Goal: Task Accomplishment & Management: Manage account settings

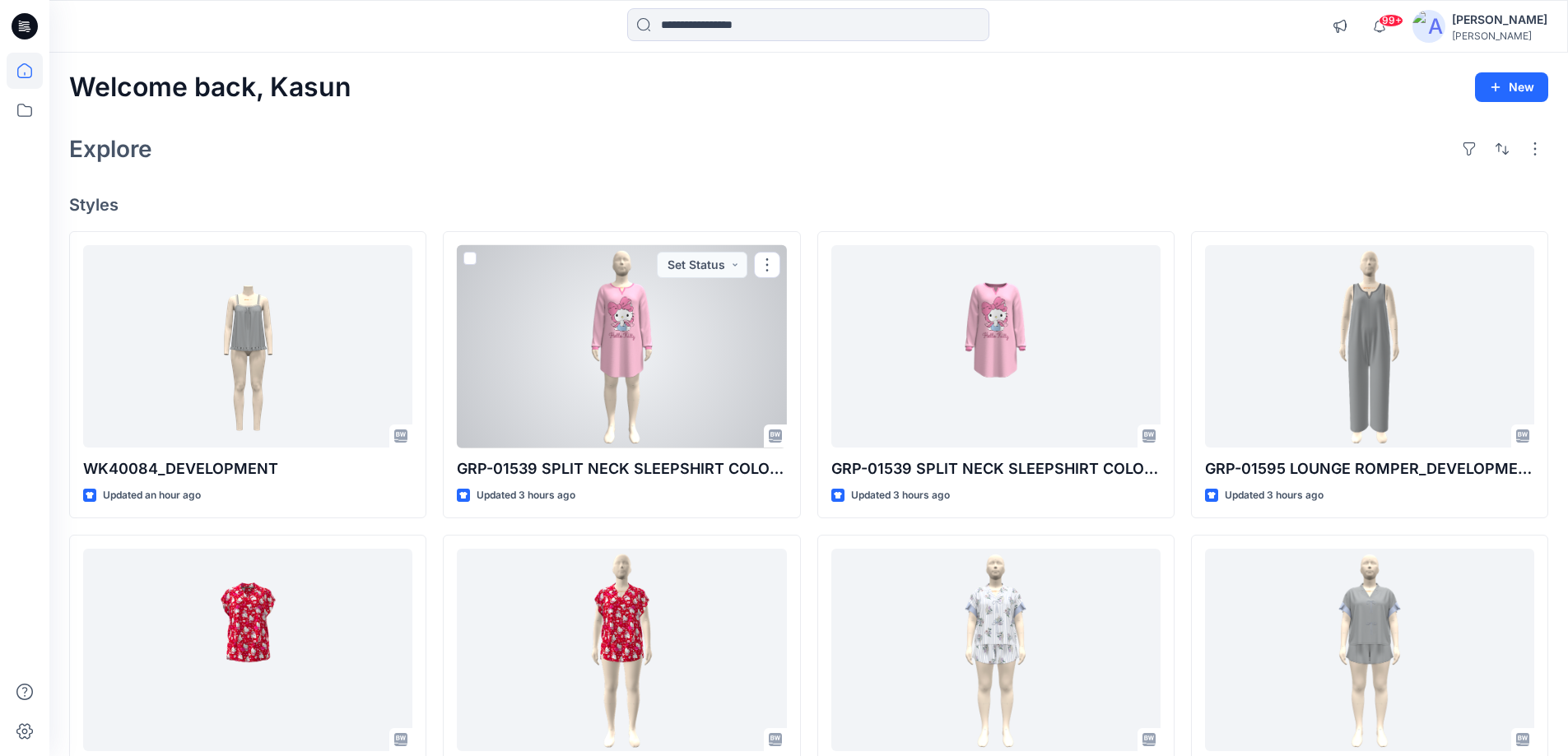
drag, startPoint x: 623, startPoint y: 323, endPoint x: 638, endPoint y: 329, distance: 16.2
click at [624, 322] on div at bounding box center [622, 346] width 329 height 204
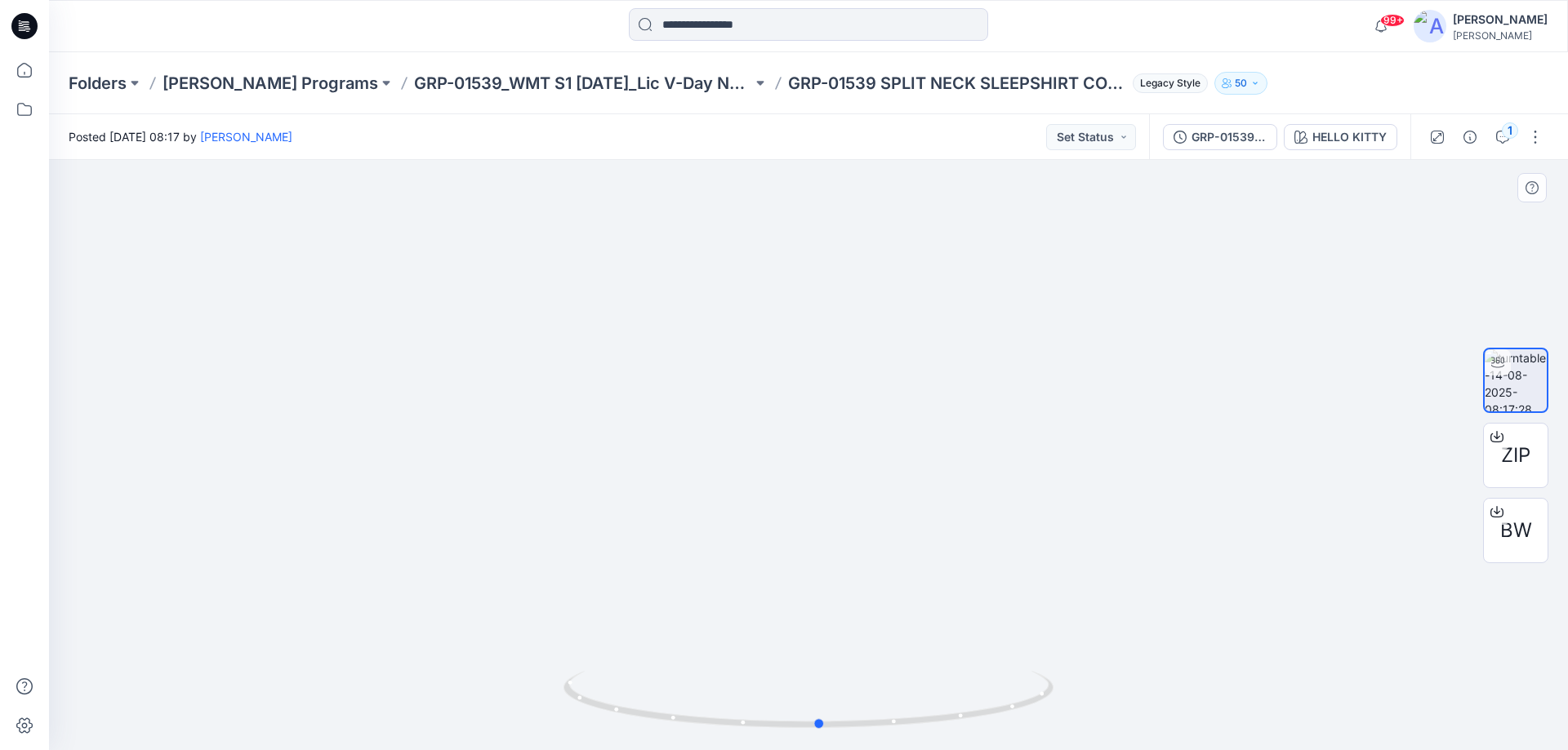
drag, startPoint x: 971, startPoint y: 722, endPoint x: 983, endPoint y: 738, distance: 20.0
click at [983, 738] on div at bounding box center [808, 709] width 490 height 82
click at [24, 18] on icon at bounding box center [25, 26] width 26 height 26
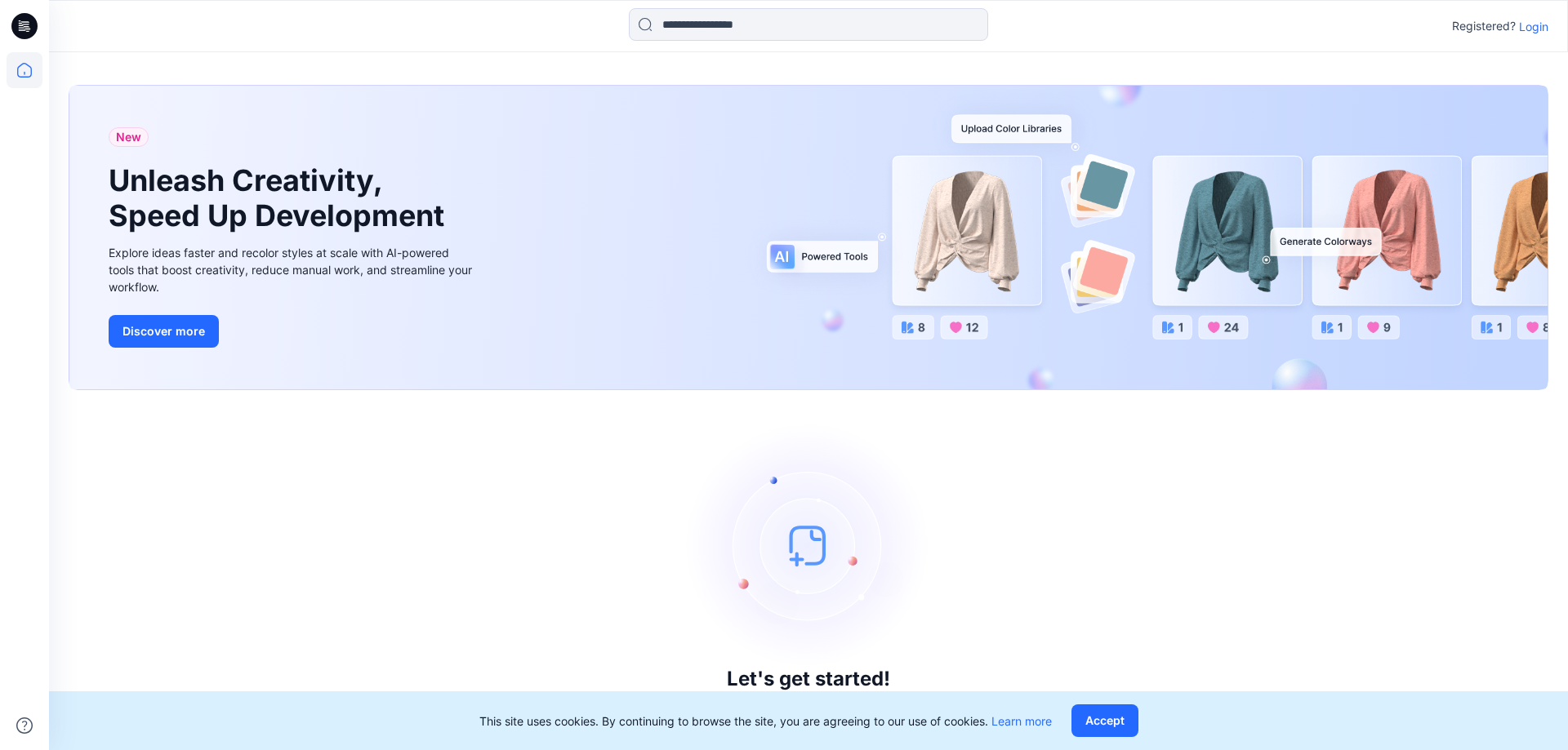
click at [1541, 30] on p "Login" at bounding box center [1533, 26] width 30 height 17
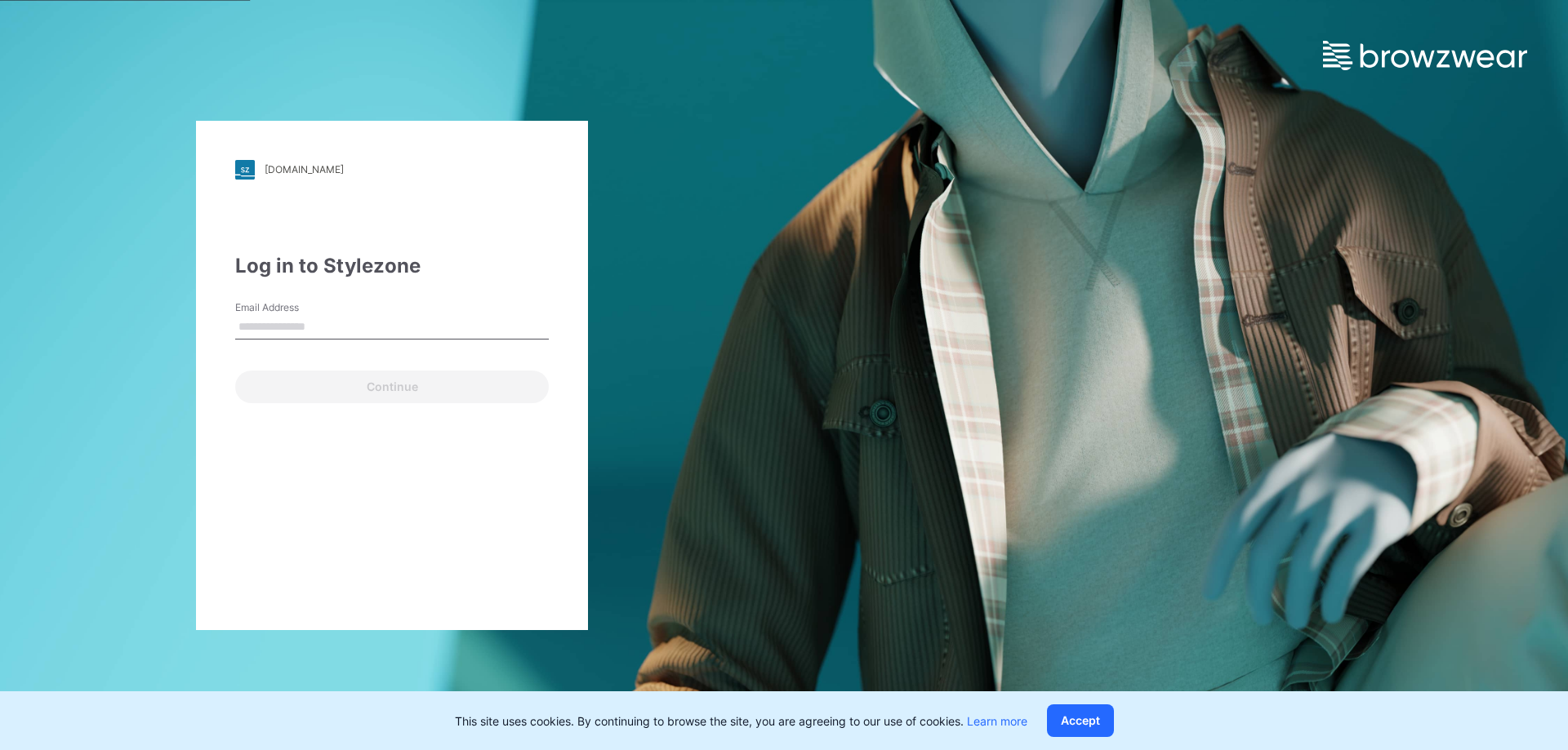
click at [317, 312] on label "Email Address" at bounding box center [292, 307] width 115 height 15
click at [317, 315] on input "Email Address" at bounding box center [392, 327] width 313 height 25
click at [321, 331] on input "Email Address" at bounding box center [392, 327] width 313 height 25
type input "**********"
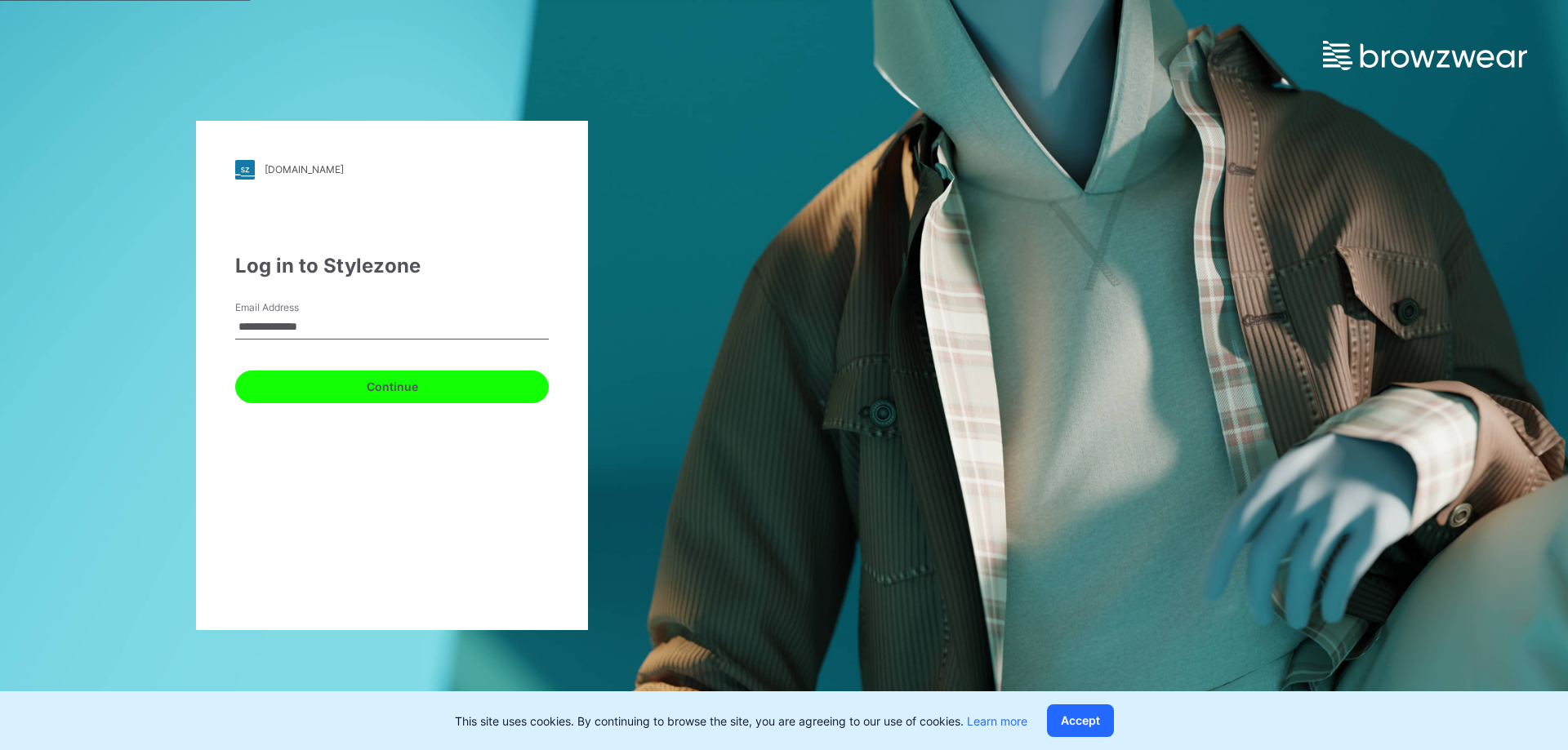
click at [340, 396] on button "Continue" at bounding box center [392, 387] width 313 height 33
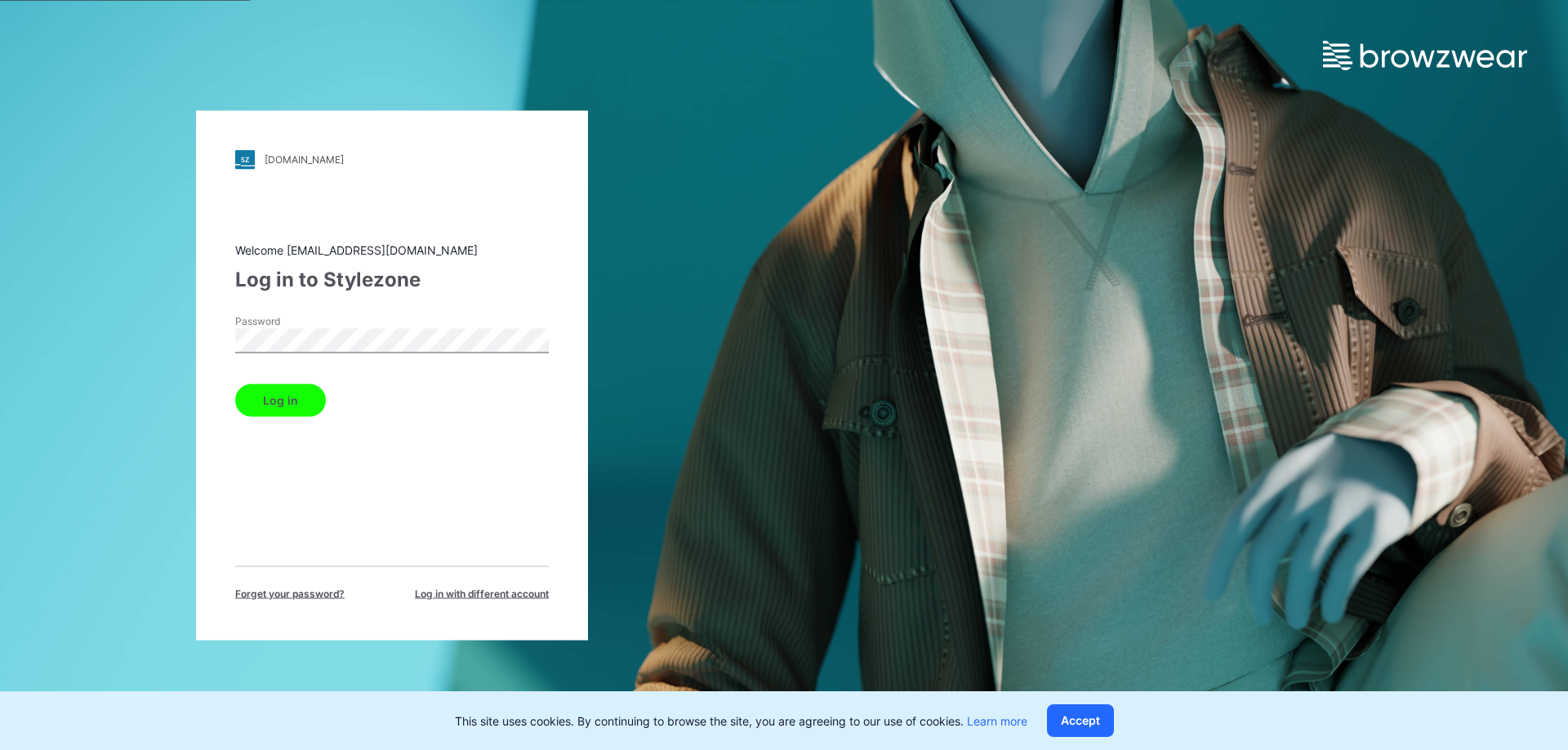
click at [235, 384] on button "Log in" at bounding box center [280, 401] width 91 height 33
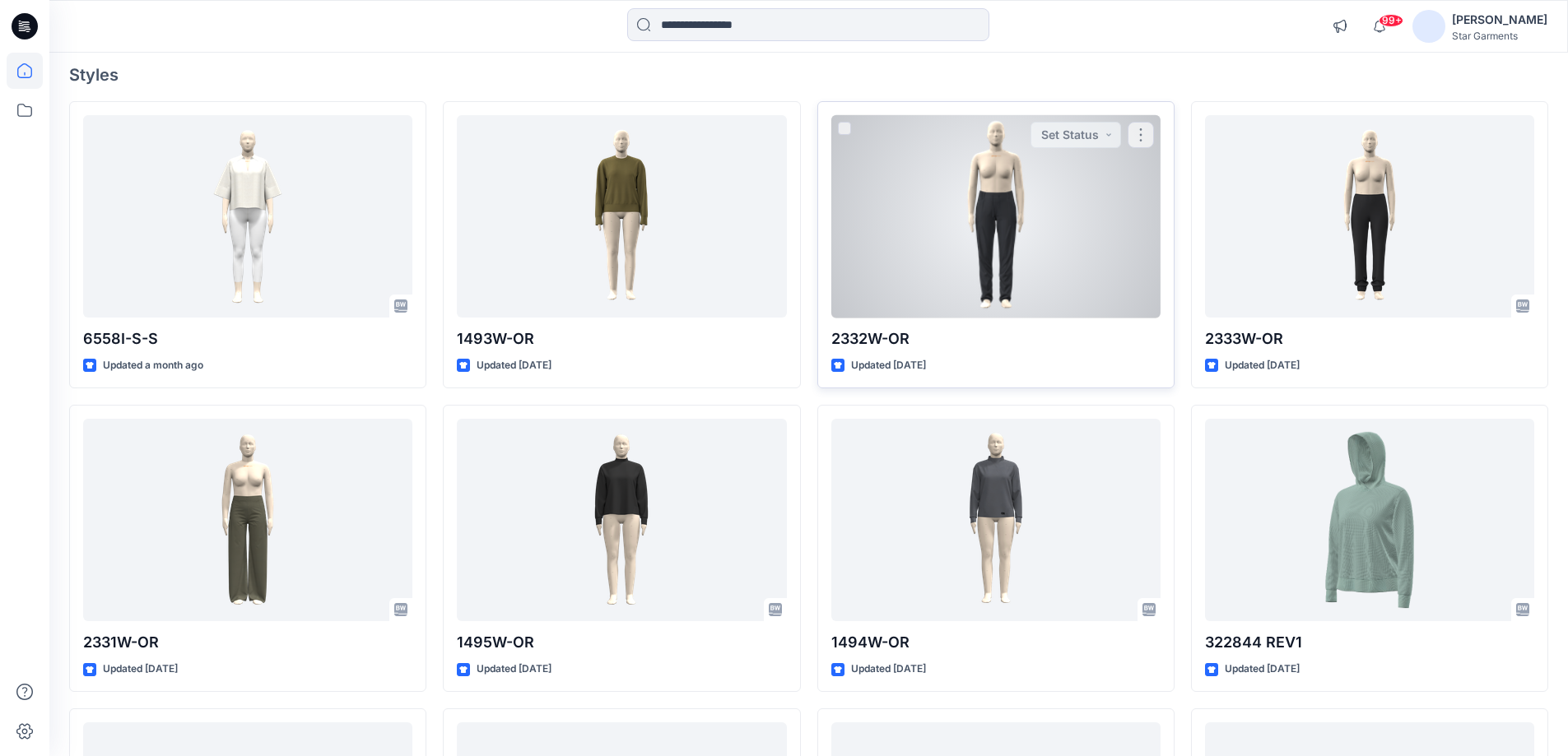
scroll to position [247, 0]
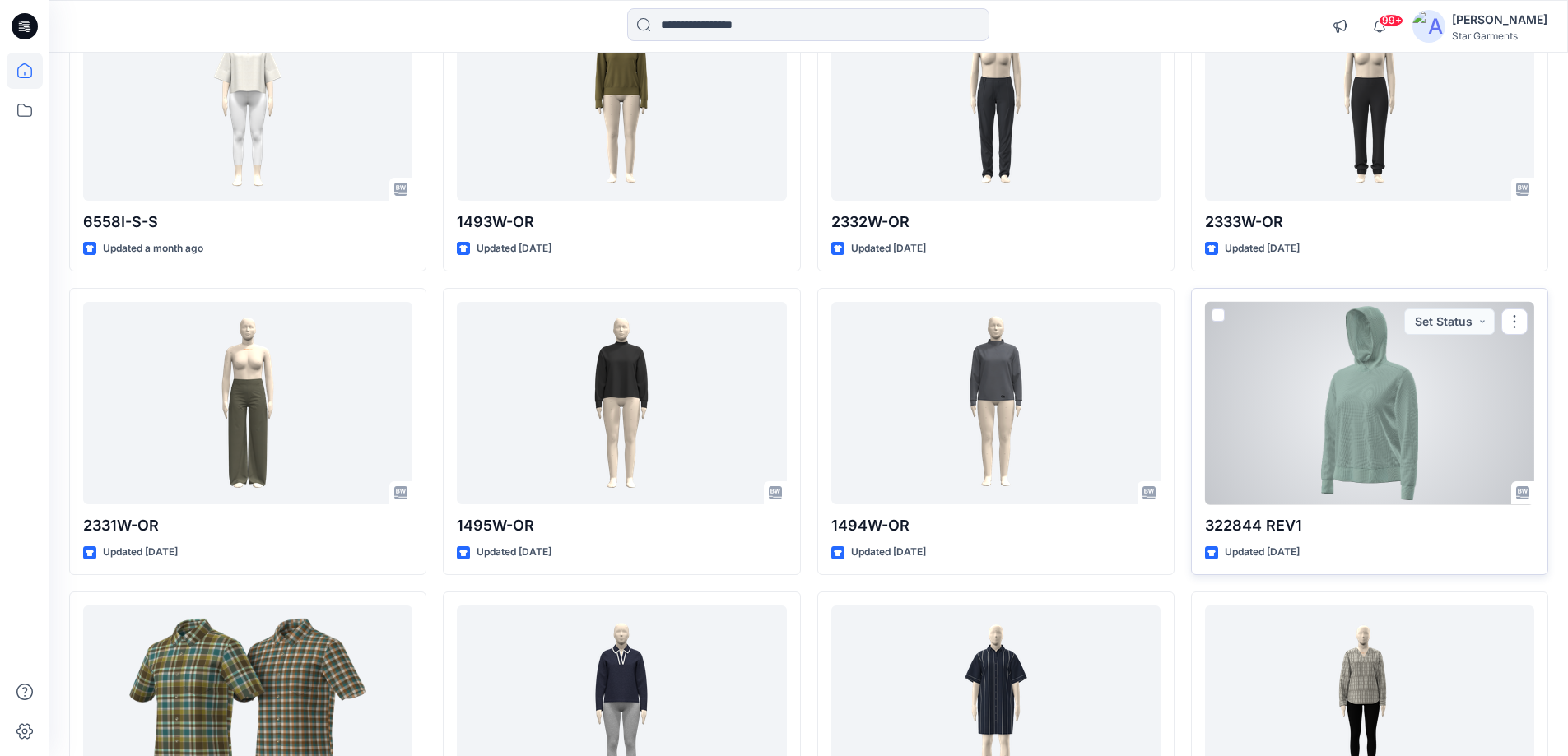
click at [1330, 410] on div at bounding box center [1369, 404] width 329 height 204
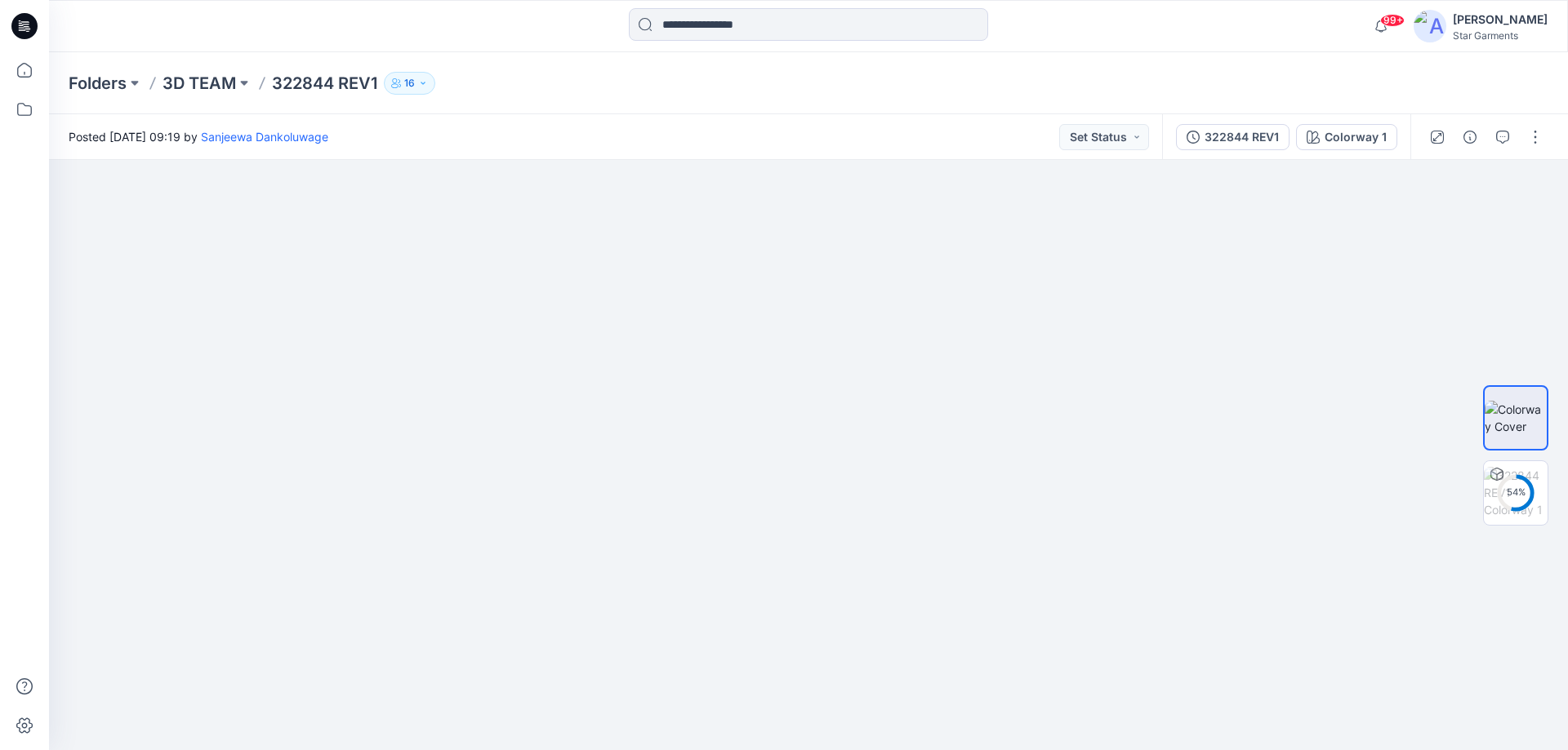
click at [33, 21] on icon at bounding box center [25, 26] width 26 height 26
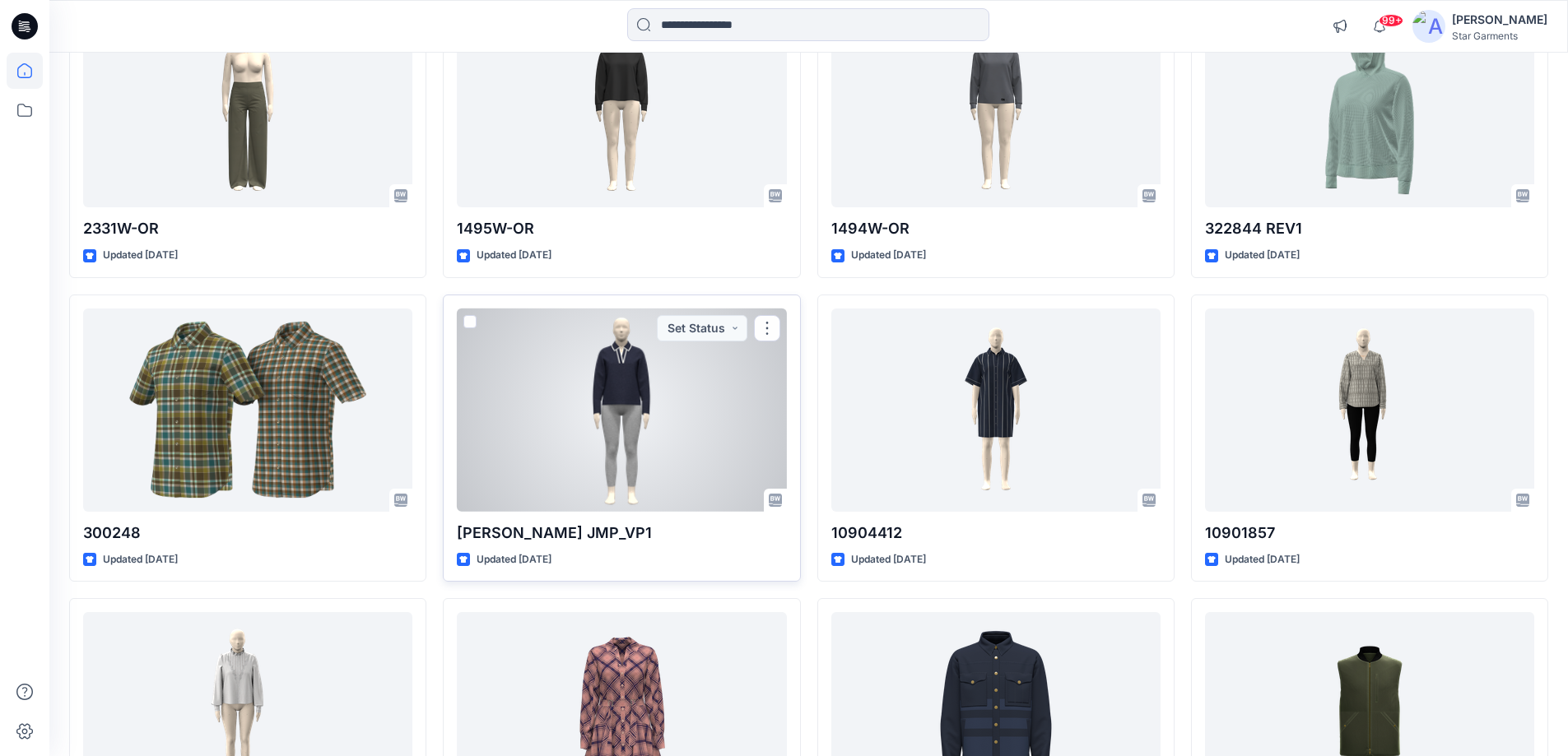
scroll to position [778, 0]
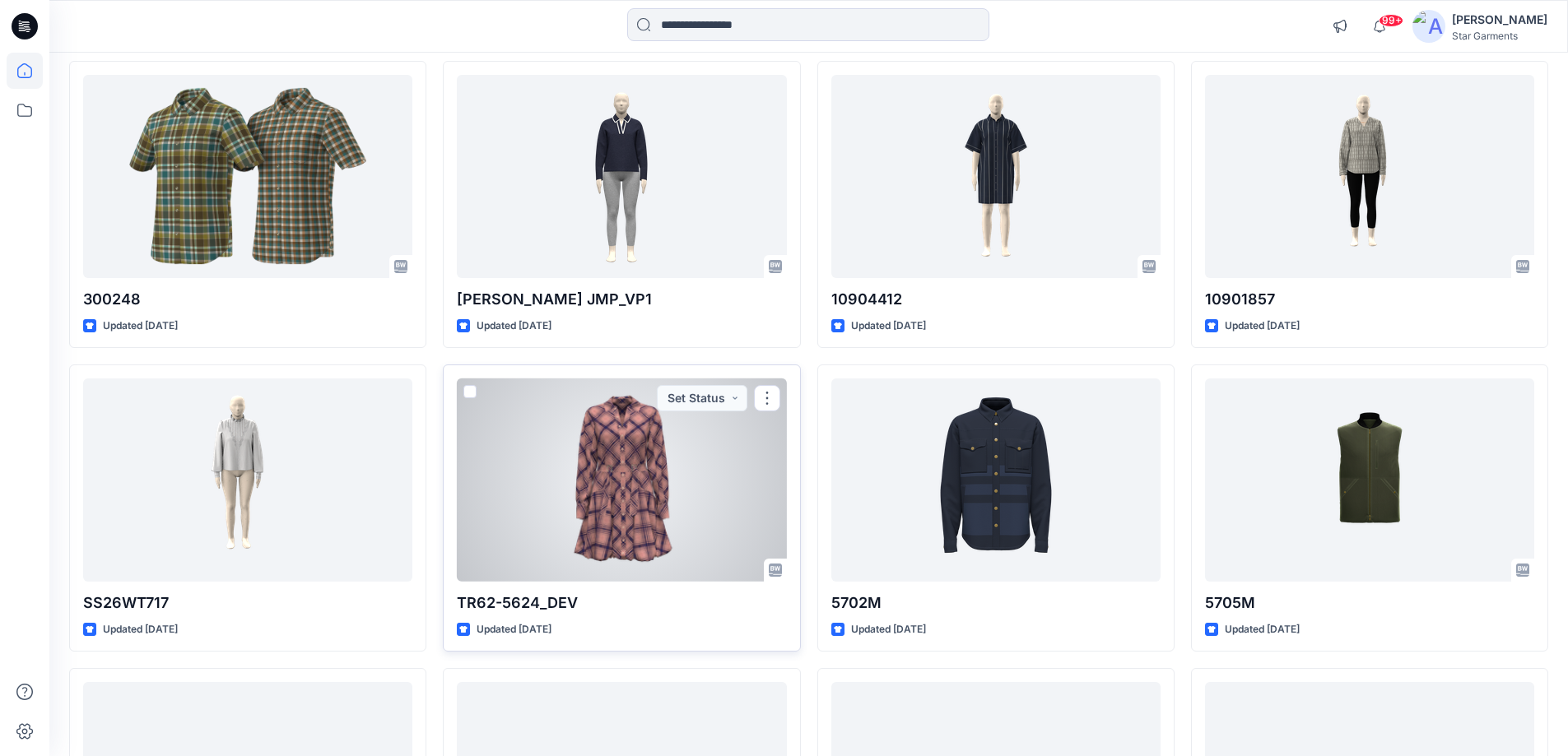
click at [650, 488] on div at bounding box center [622, 480] width 329 height 204
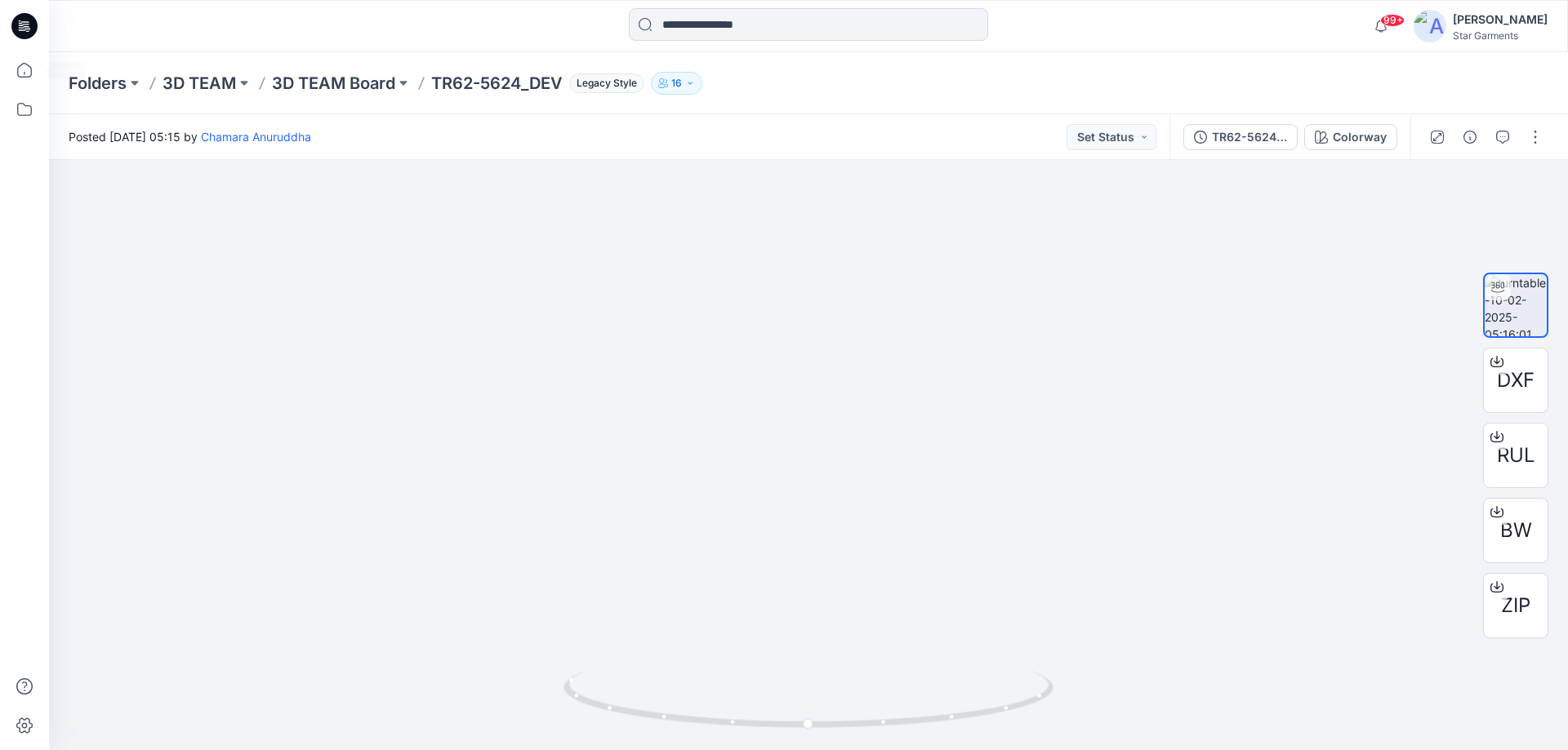
click at [26, 33] on icon at bounding box center [25, 26] width 26 height 26
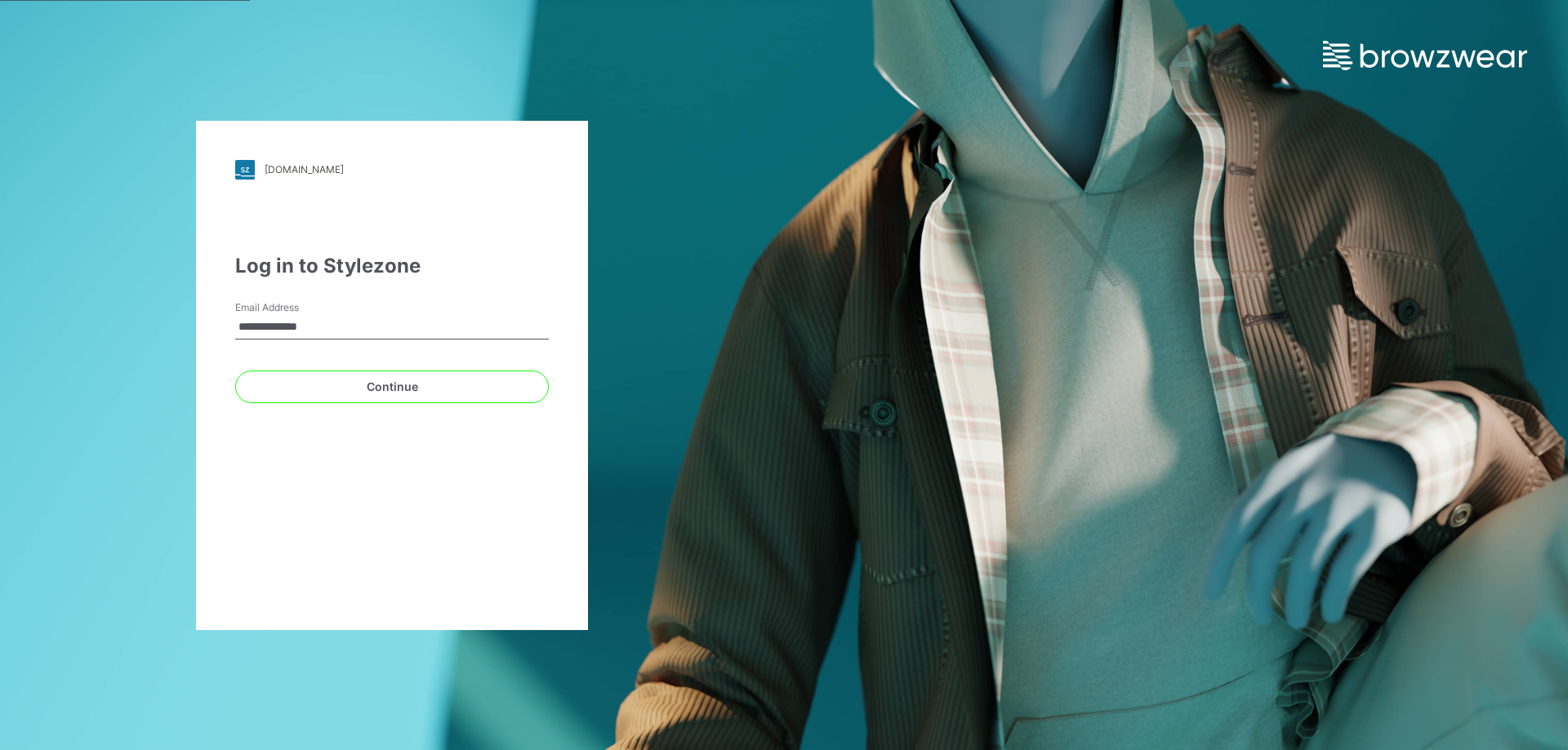
drag, startPoint x: 340, startPoint y: 327, endPoint x: 77, endPoint y: 320, distance: 263.1
click at [77, 320] on div "**********" at bounding box center [392, 375] width 784 height 750
type input "**********"
click at [364, 391] on button "Continue" at bounding box center [392, 387] width 313 height 33
click at [297, 322] on input "Email Address" at bounding box center [392, 327] width 313 height 25
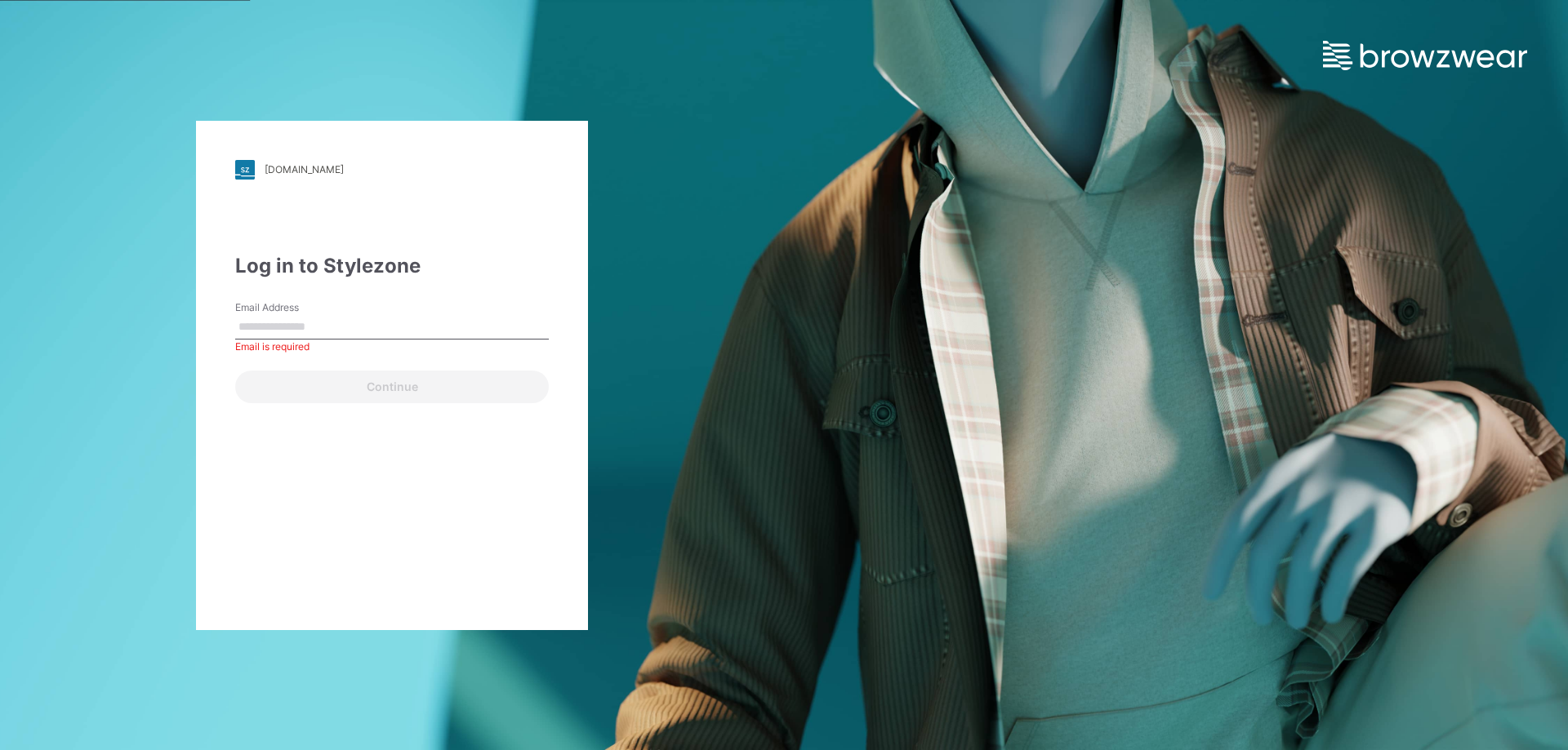
click at [371, 306] on div "Email Address Email is required" at bounding box center [392, 324] width 313 height 49
click at [377, 326] on input "Email Address" at bounding box center [392, 327] width 313 height 25
type input "**********"
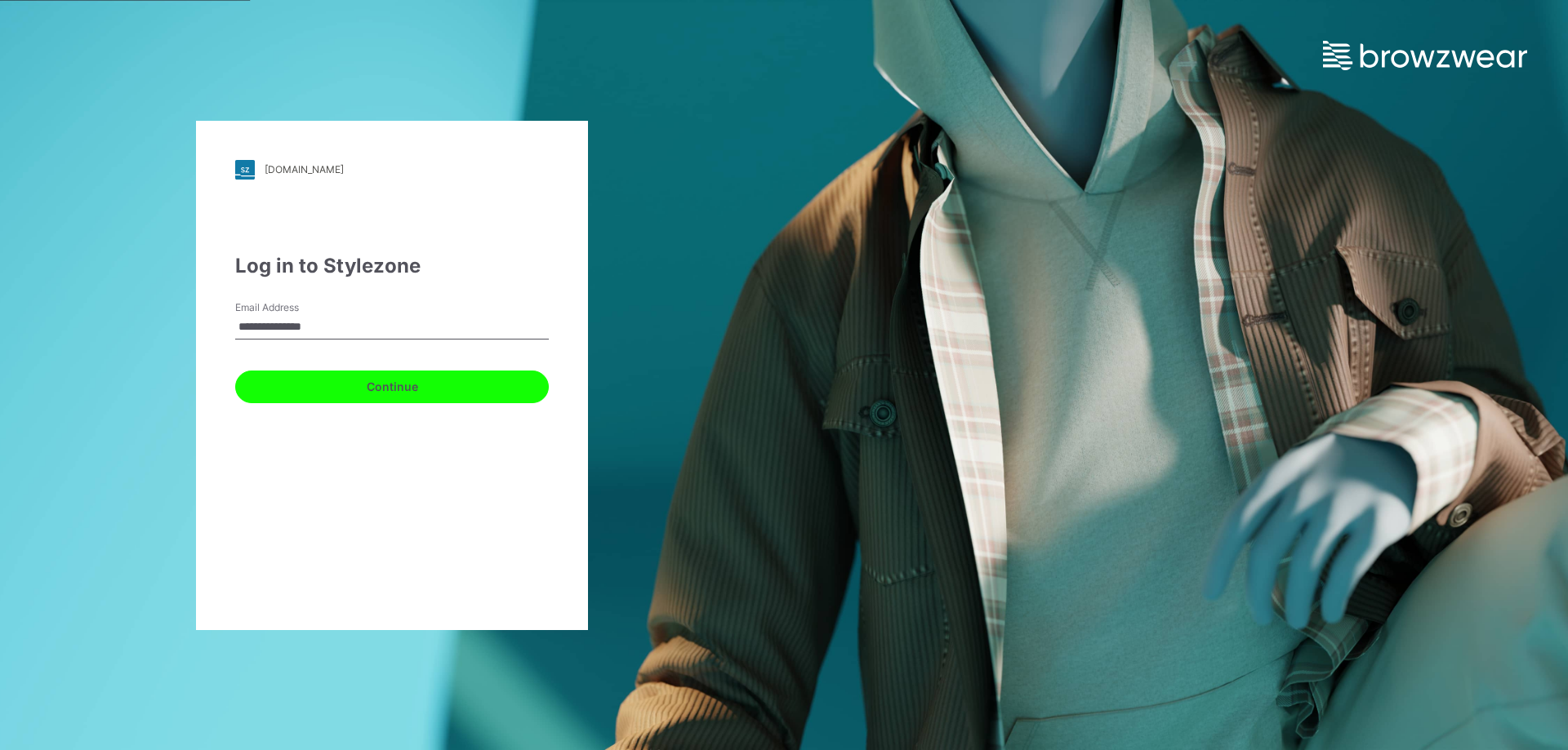
click at [335, 396] on button "Continue" at bounding box center [392, 387] width 313 height 33
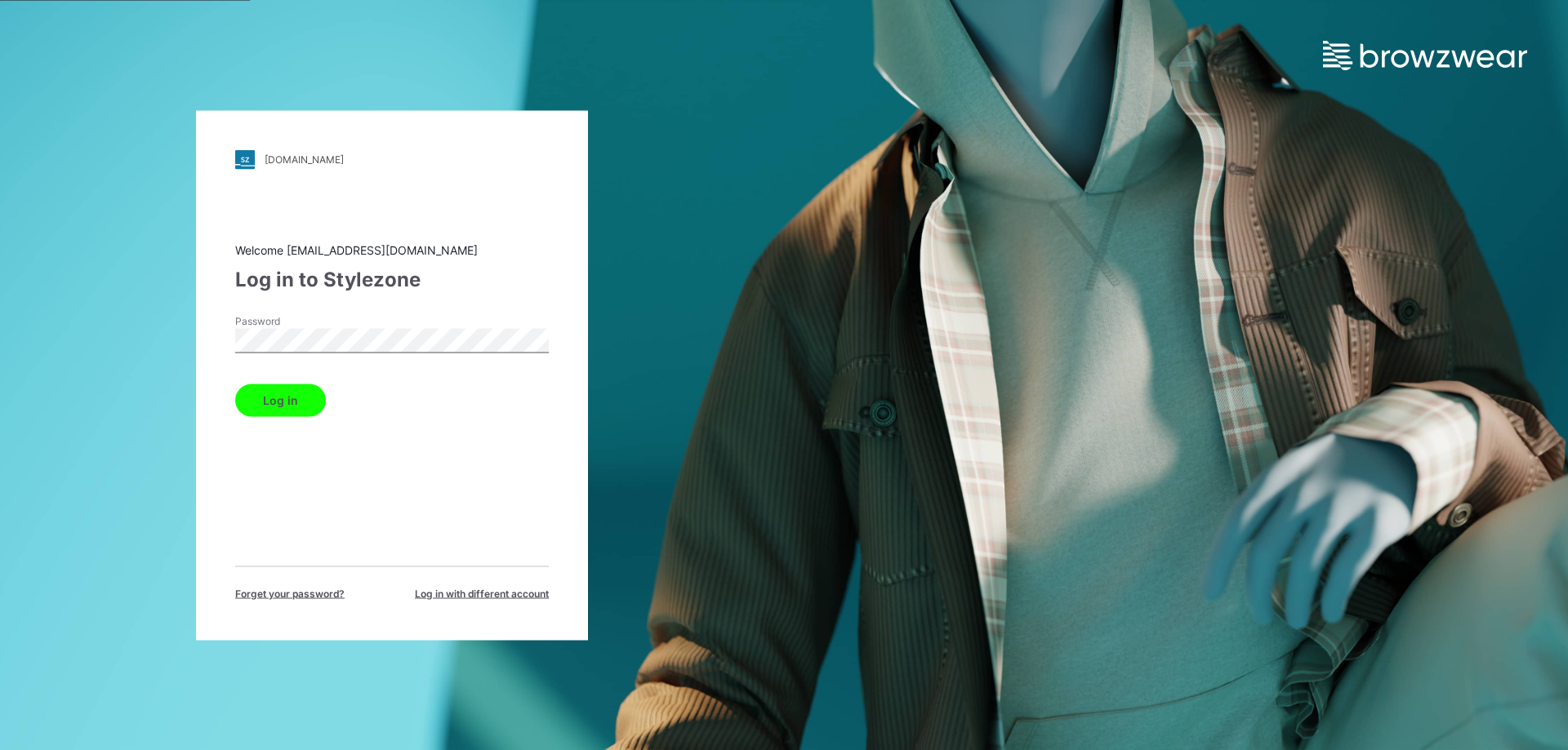
click at [235, 384] on button "Log in" at bounding box center [280, 401] width 91 height 33
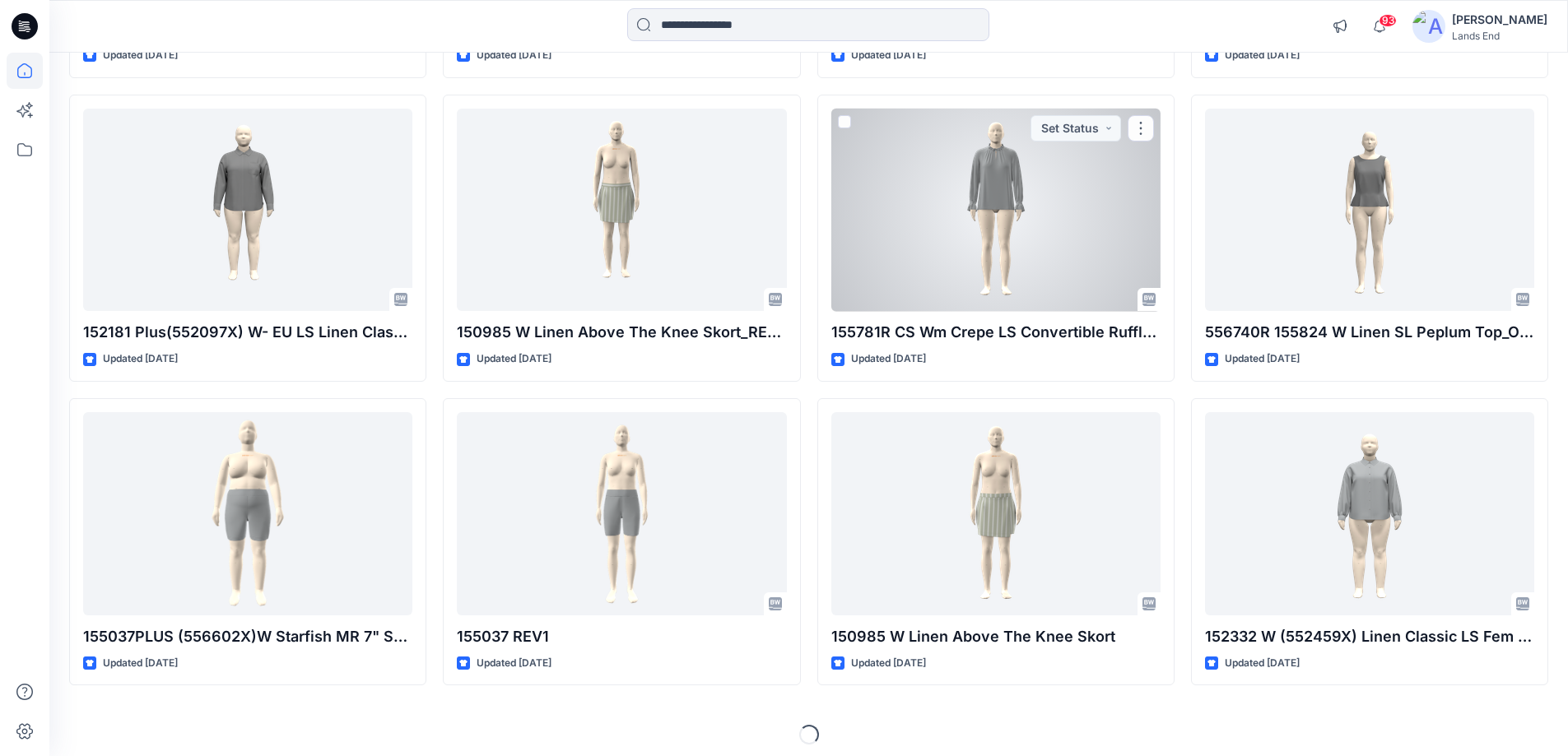
scroll to position [449, 0]
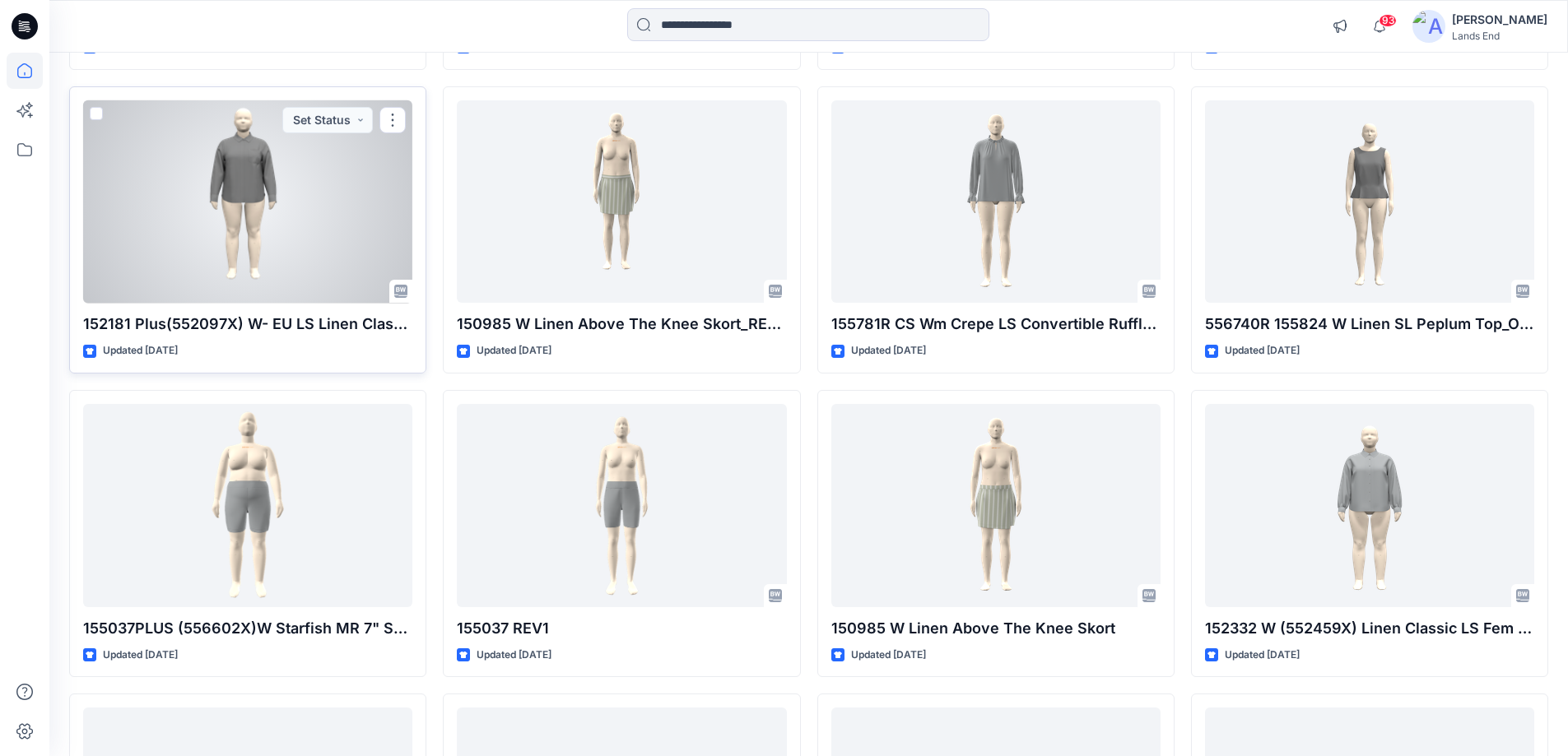
click at [288, 218] on div at bounding box center [248, 202] width 329 height 204
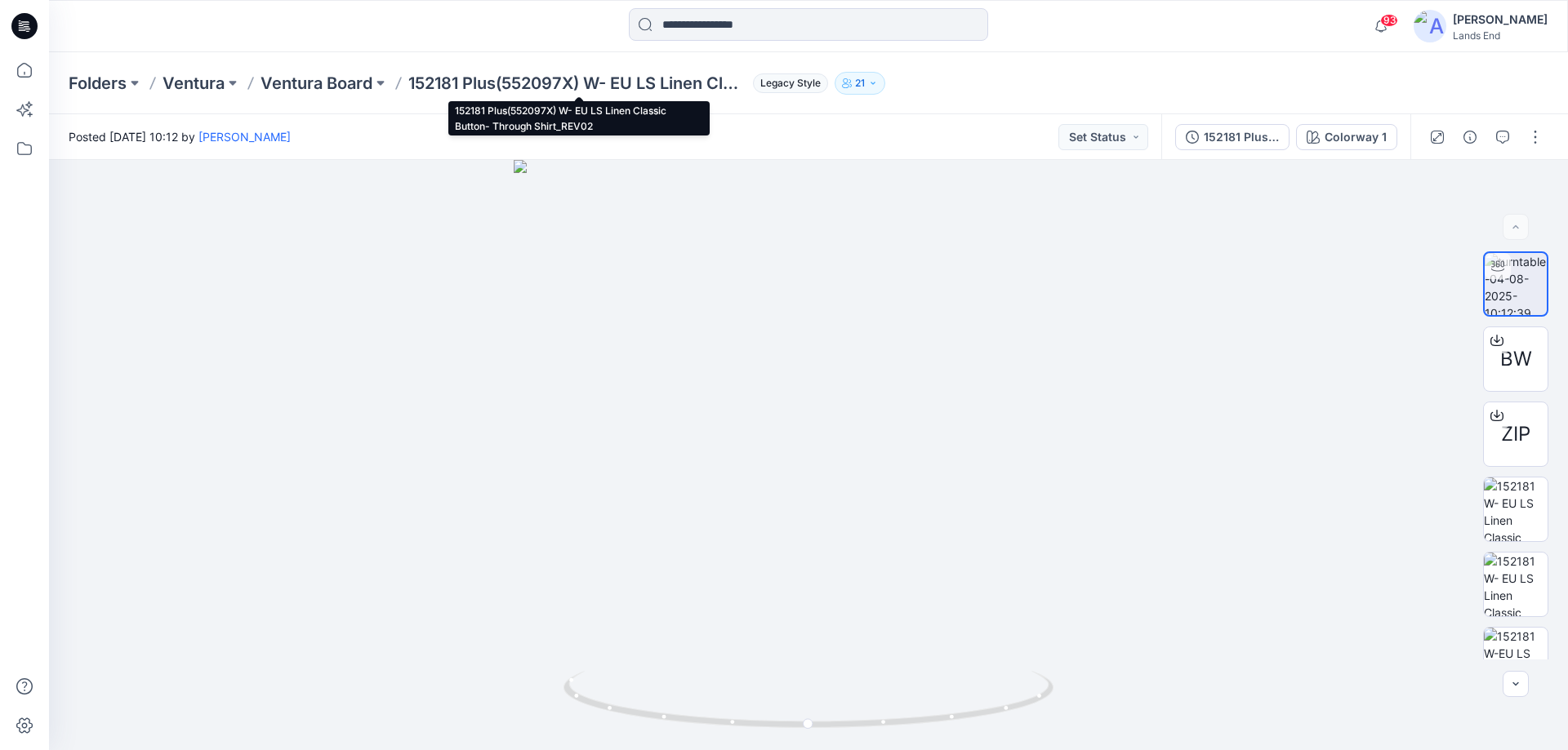
click at [684, 87] on p "152181 Plus(552097X) W- EU LS Linen Classic Button- Through Shirt_REV02" at bounding box center [577, 83] width 338 height 23
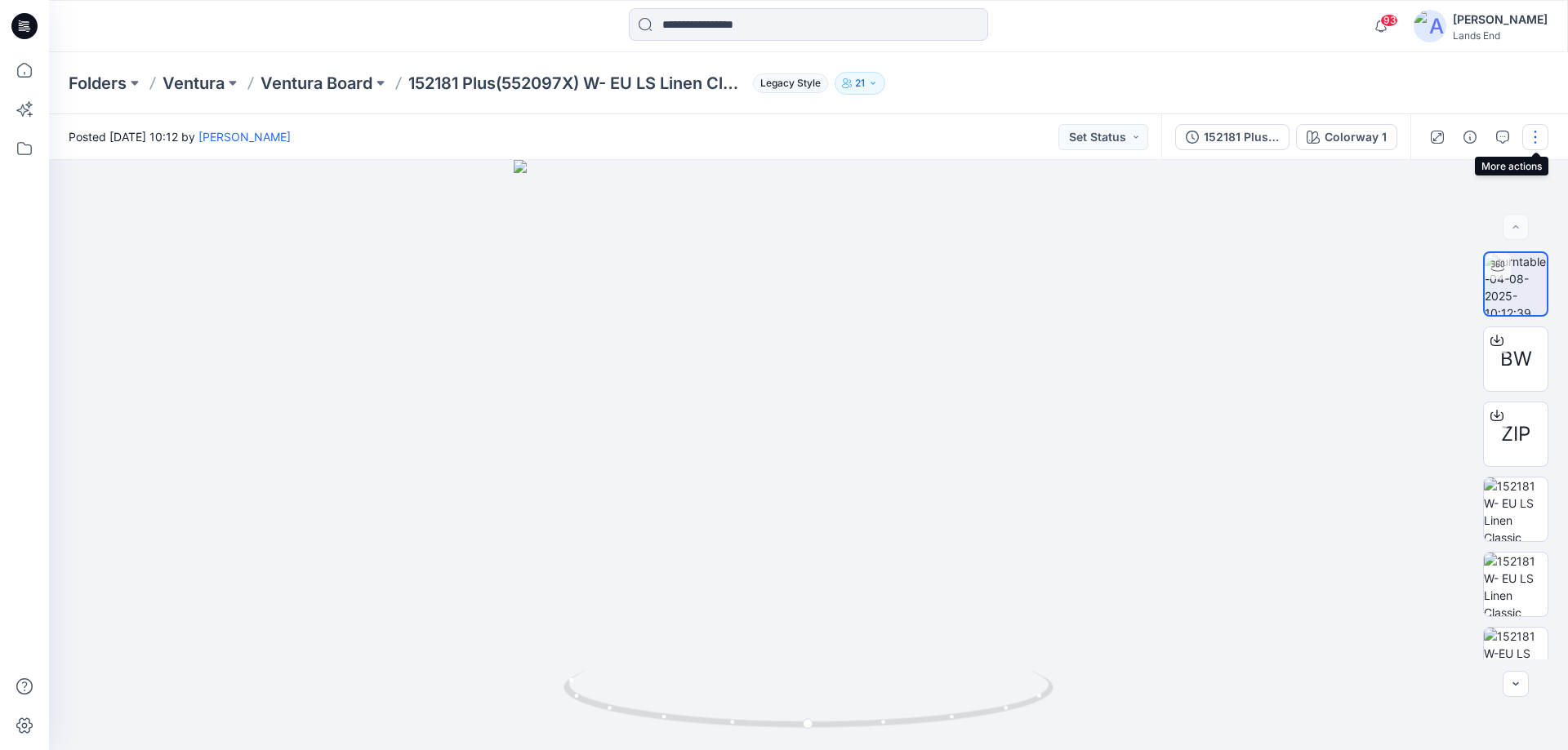
click at [1528, 140] on button "button" at bounding box center [1535, 138] width 26 height 26
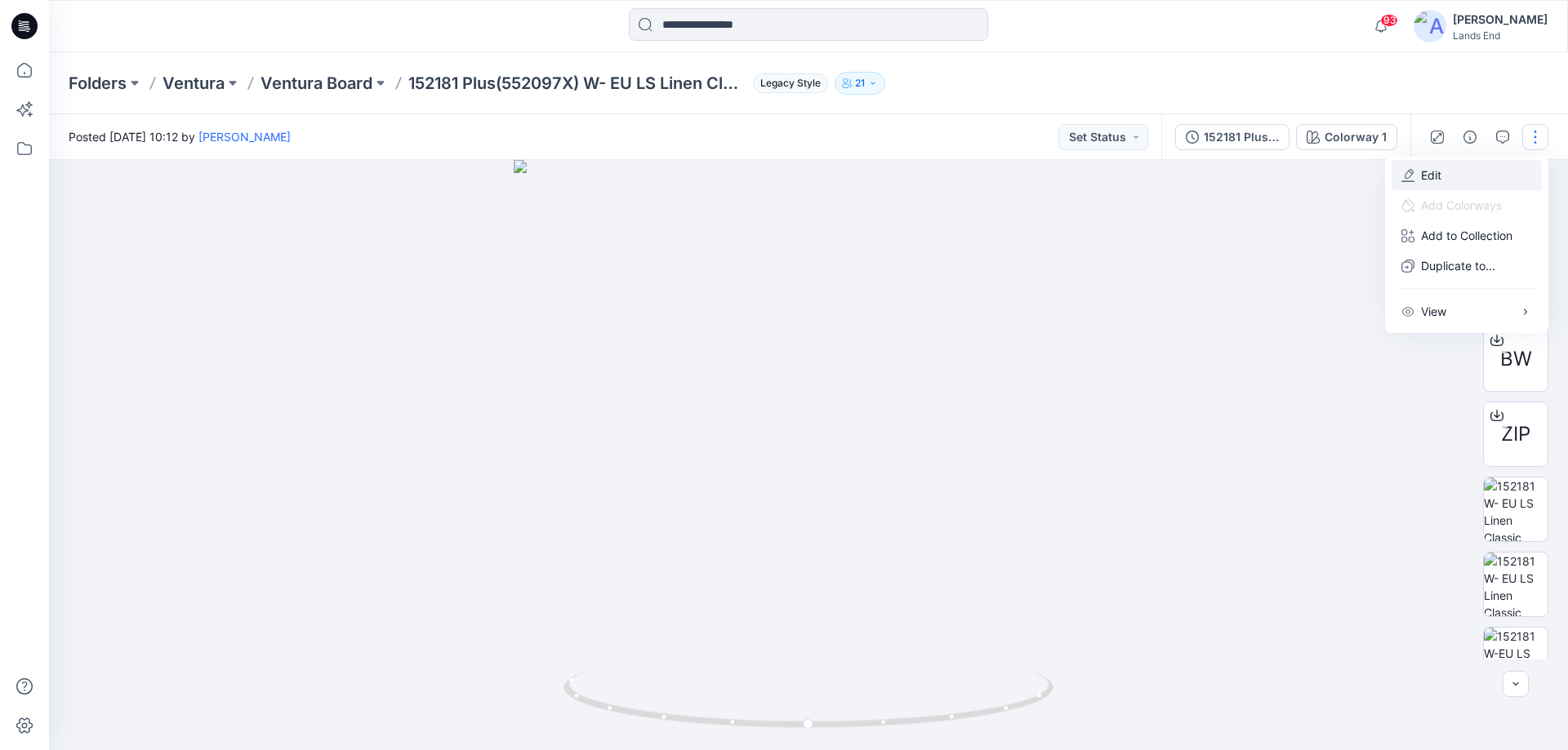
click at [1453, 166] on button "Edit" at bounding box center [1467, 175] width 150 height 30
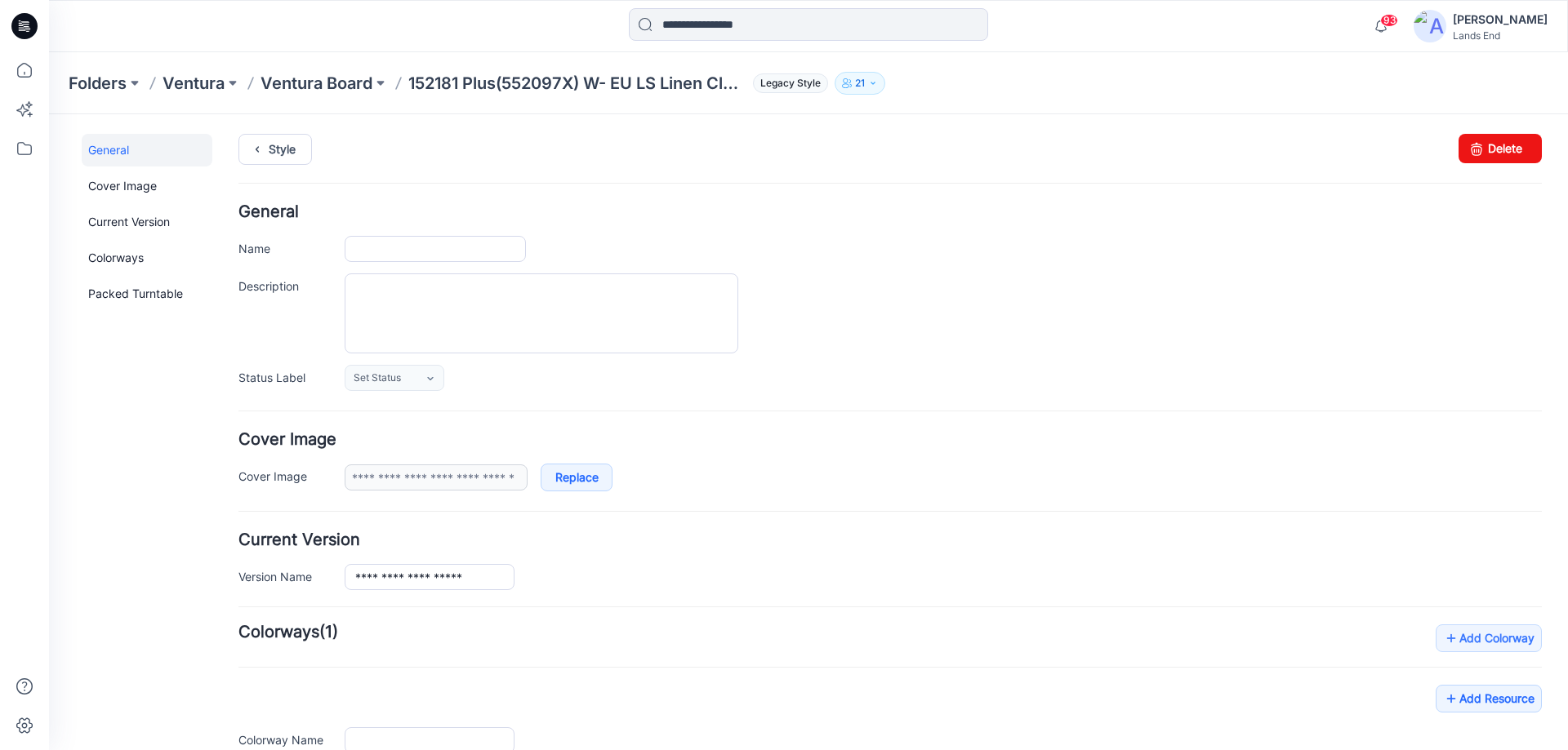
type input "**********"
click at [424, 253] on input "**********" at bounding box center [435, 249] width 181 height 26
click at [451, 161] on ul "Style" at bounding box center [890, 148] width 1303 height 30
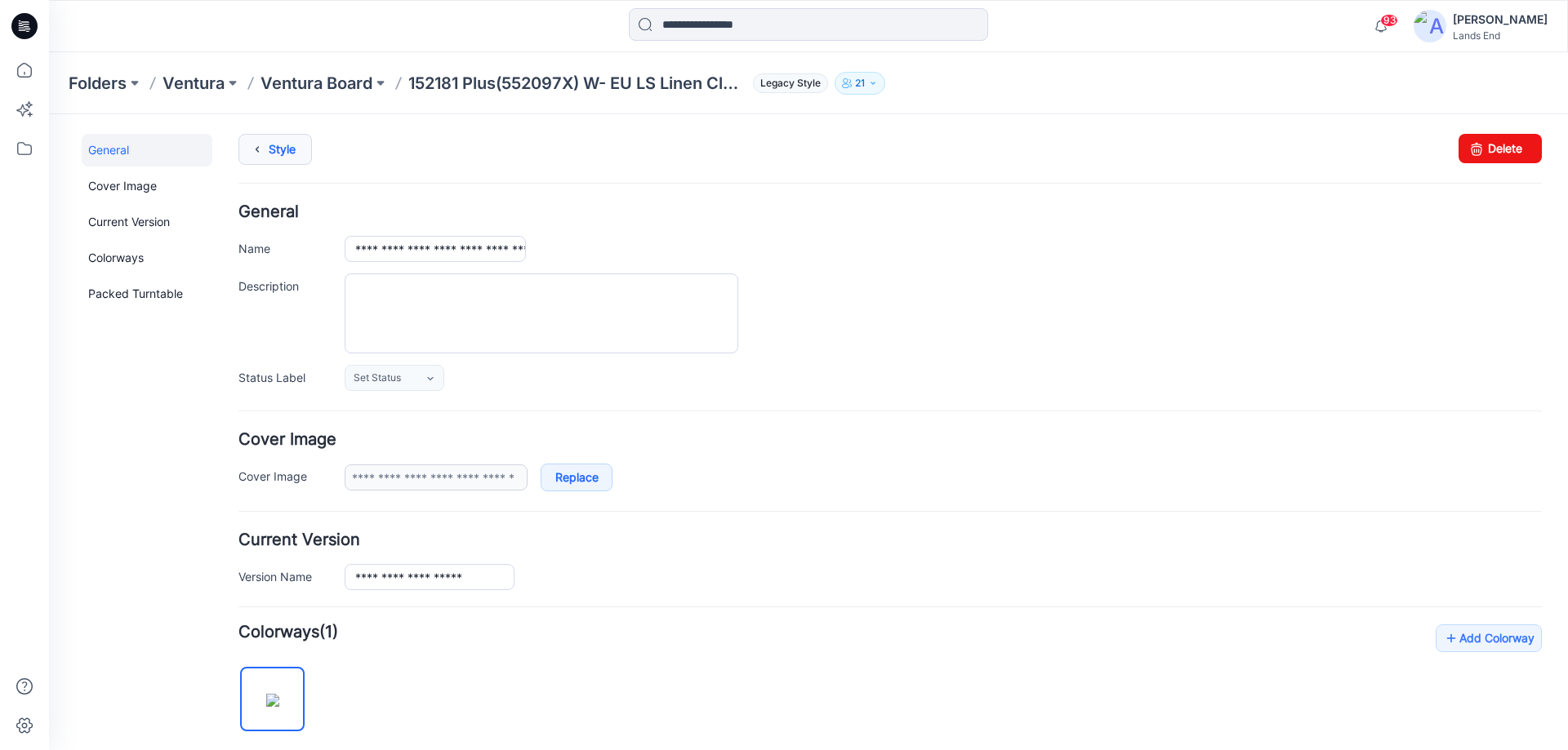
click at [297, 151] on link "Style" at bounding box center [275, 149] width 73 height 31
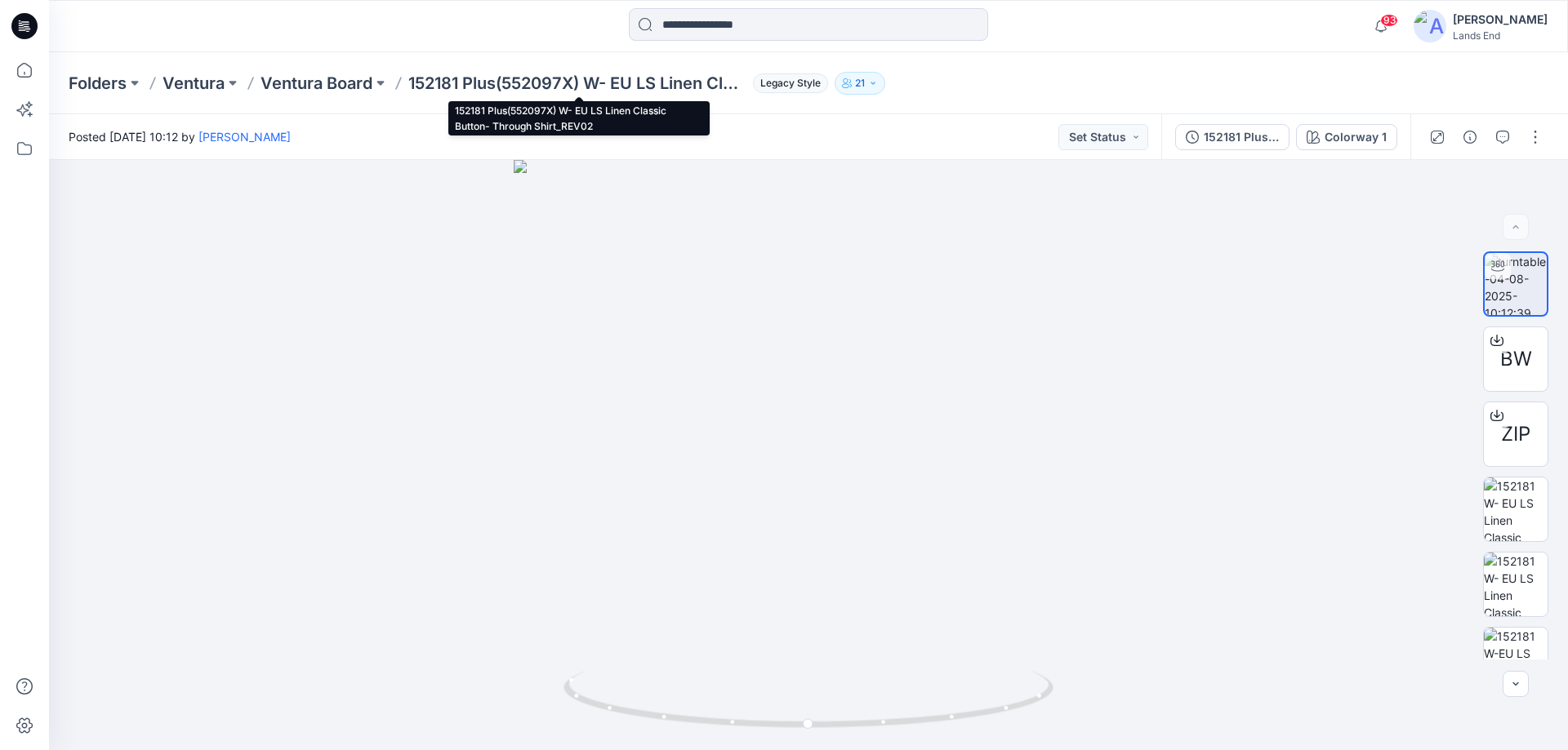
click at [495, 81] on p "152181 Plus(552097X) W- EU LS Linen Classic Button- Through Shirt_REV02" at bounding box center [577, 83] width 338 height 23
click at [28, 30] on icon at bounding box center [27, 29] width 6 height 1
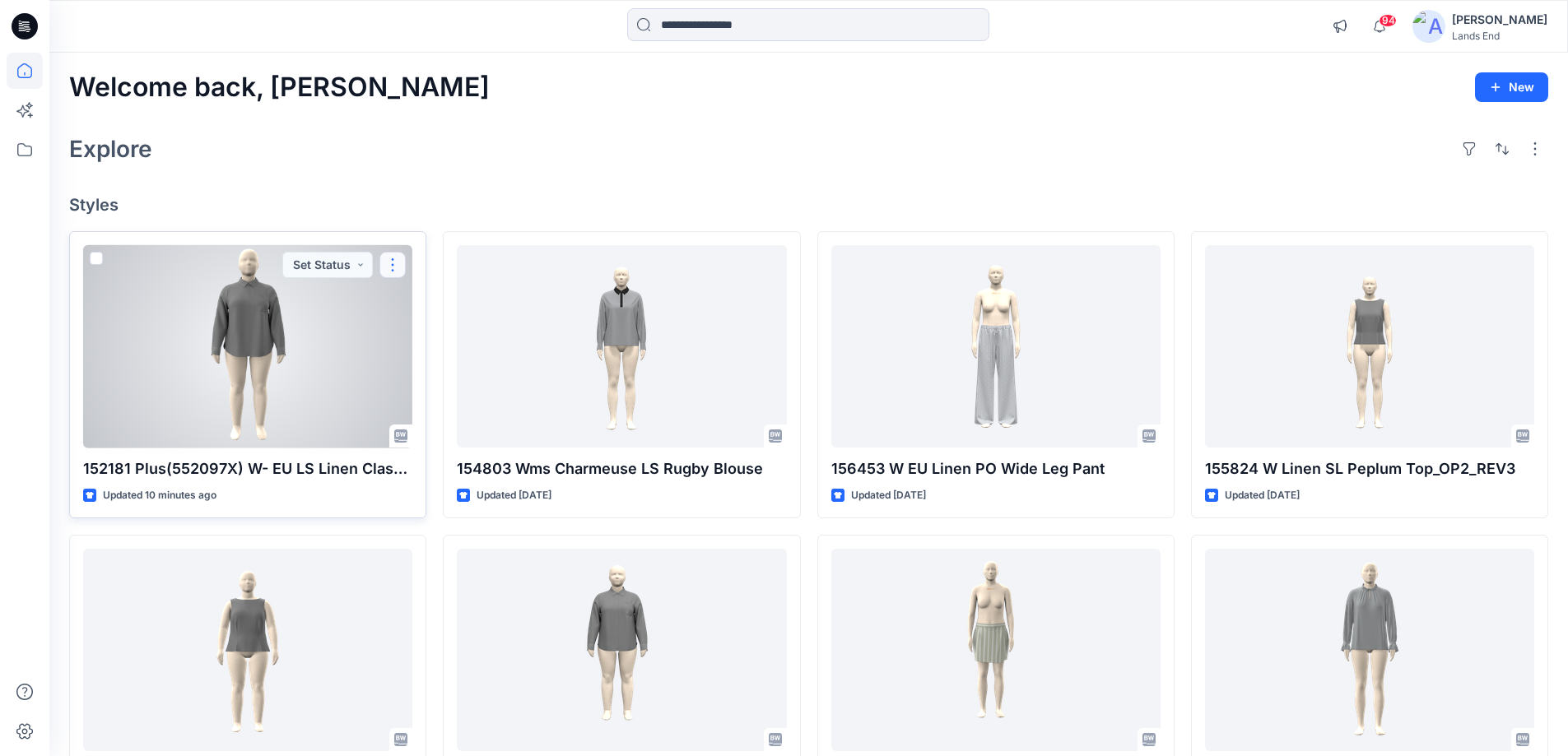
click at [389, 266] on button "button" at bounding box center [393, 265] width 27 height 27
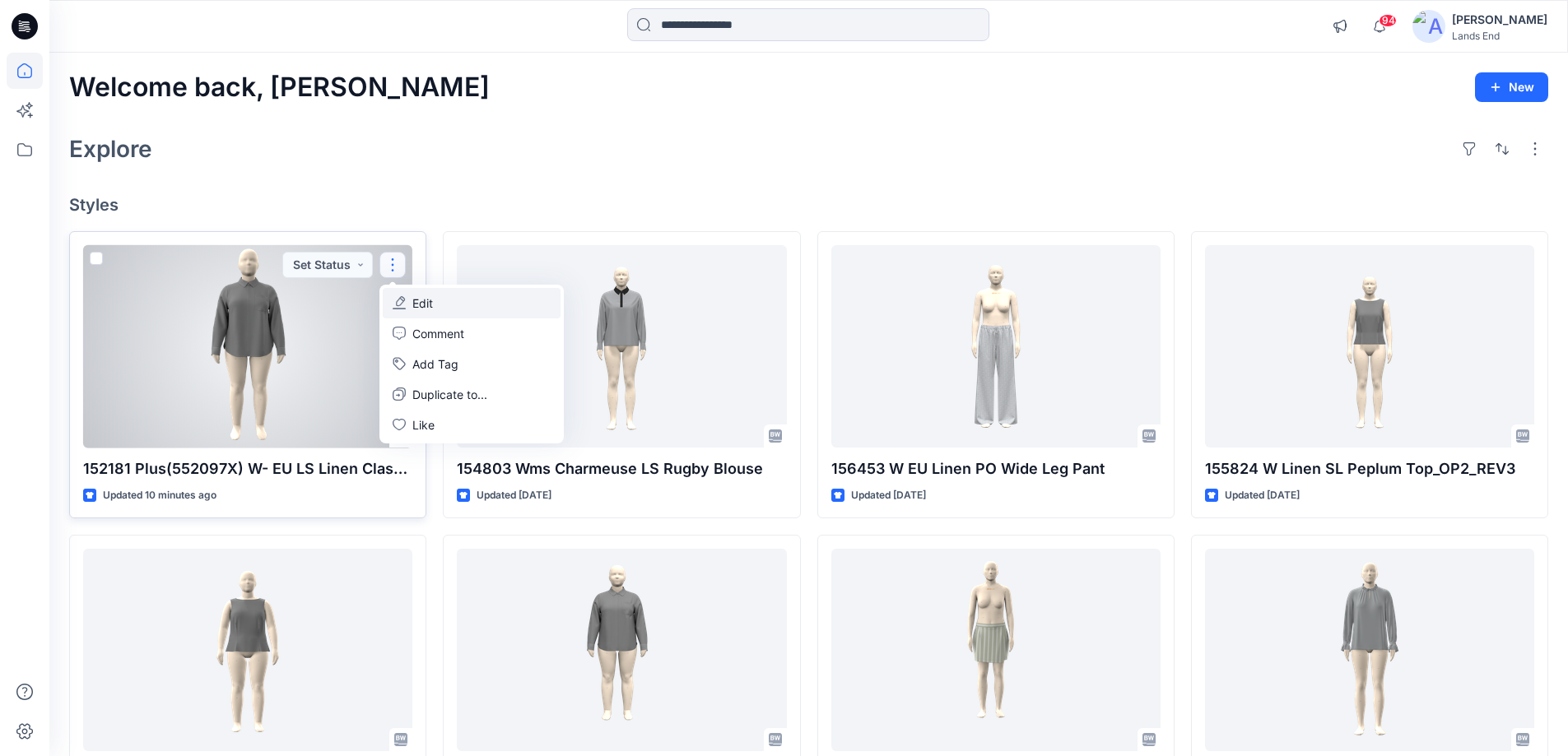
click at [445, 311] on button "Edit" at bounding box center [472, 303] width 178 height 31
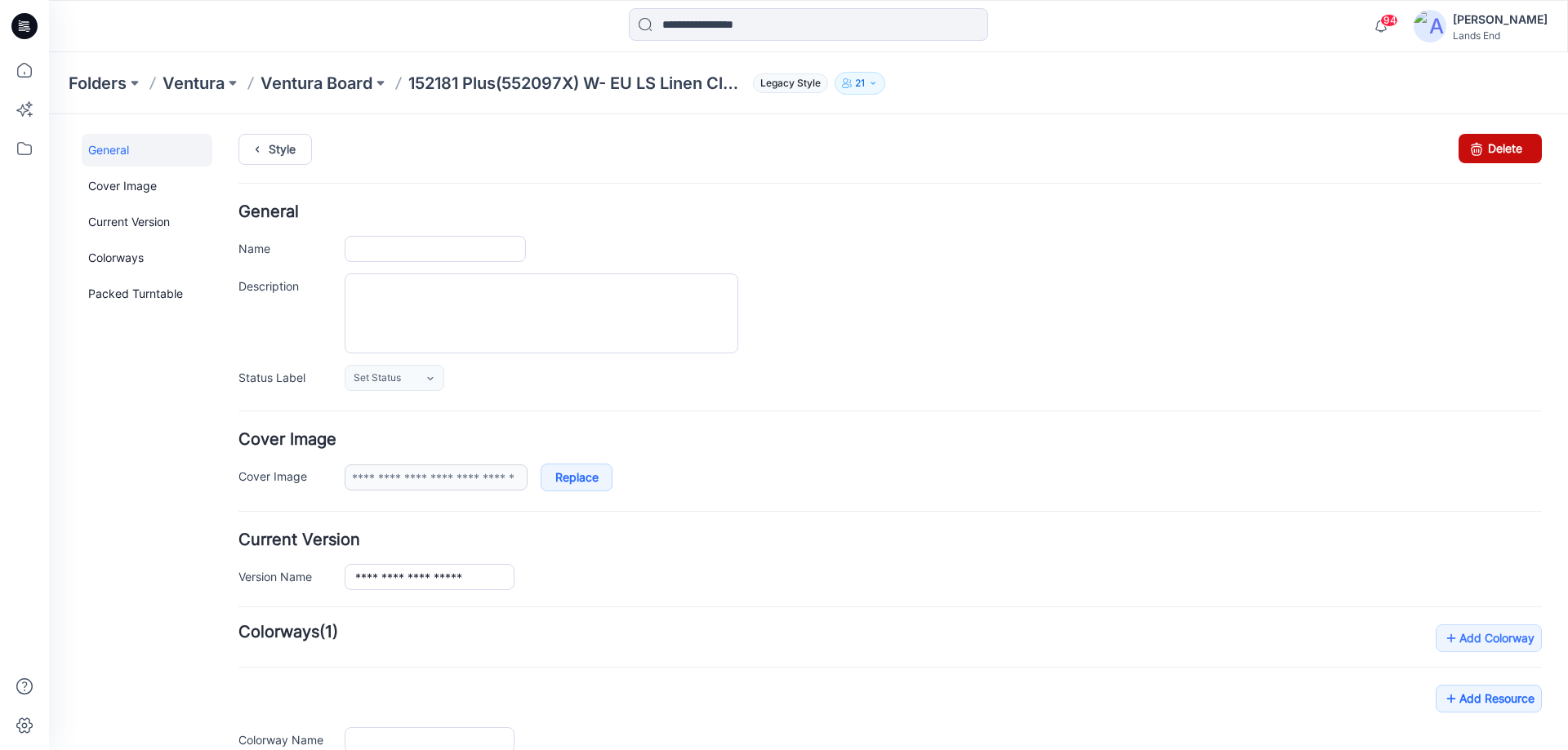
click at [1481, 149] on link "Delete" at bounding box center [1500, 148] width 83 height 30
type input "**********"
